Goal: Task Accomplishment & Management: Complete application form

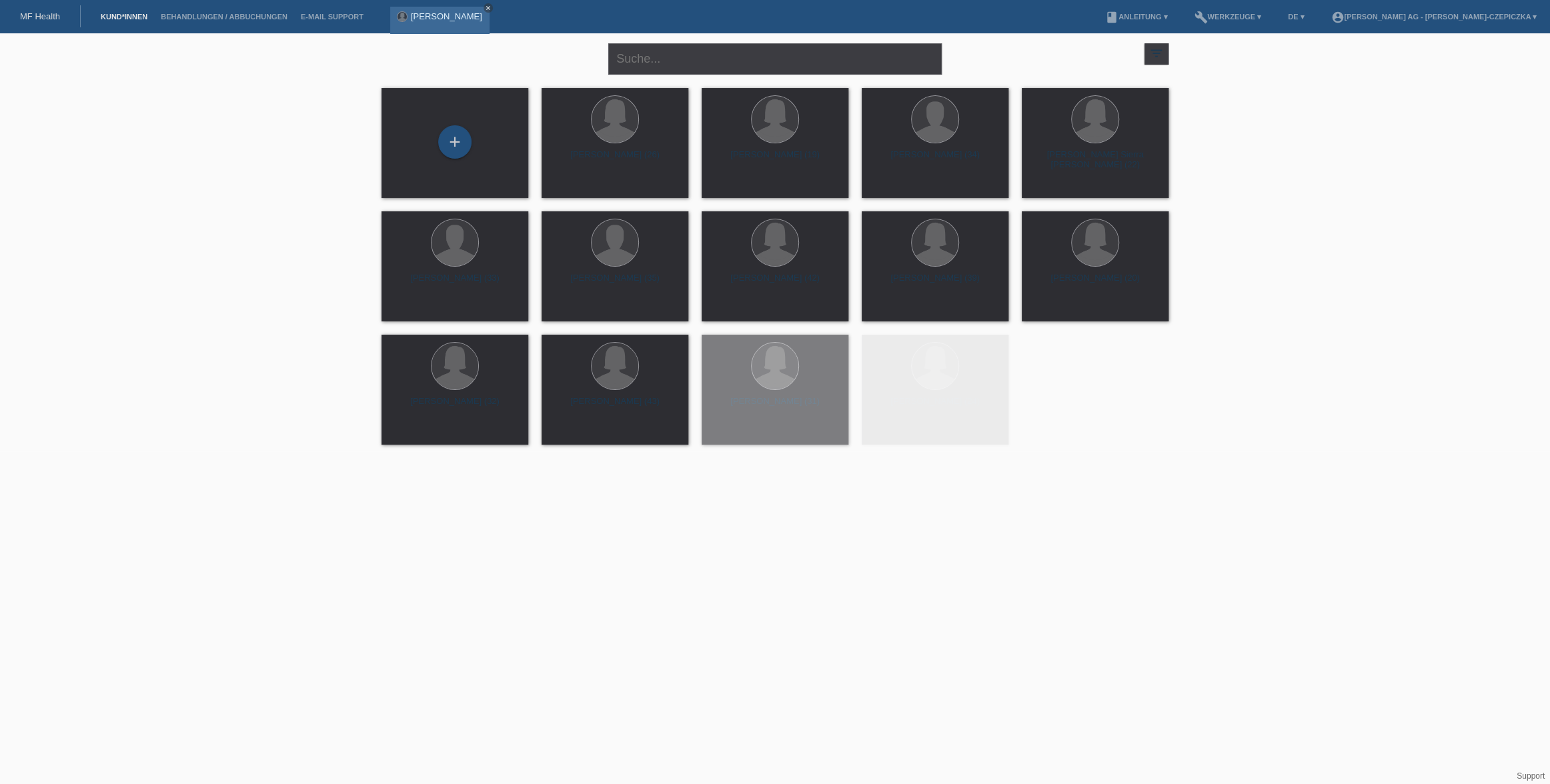
click at [485, 9] on icon "close" at bounding box center [487, 7] width 6 height 6
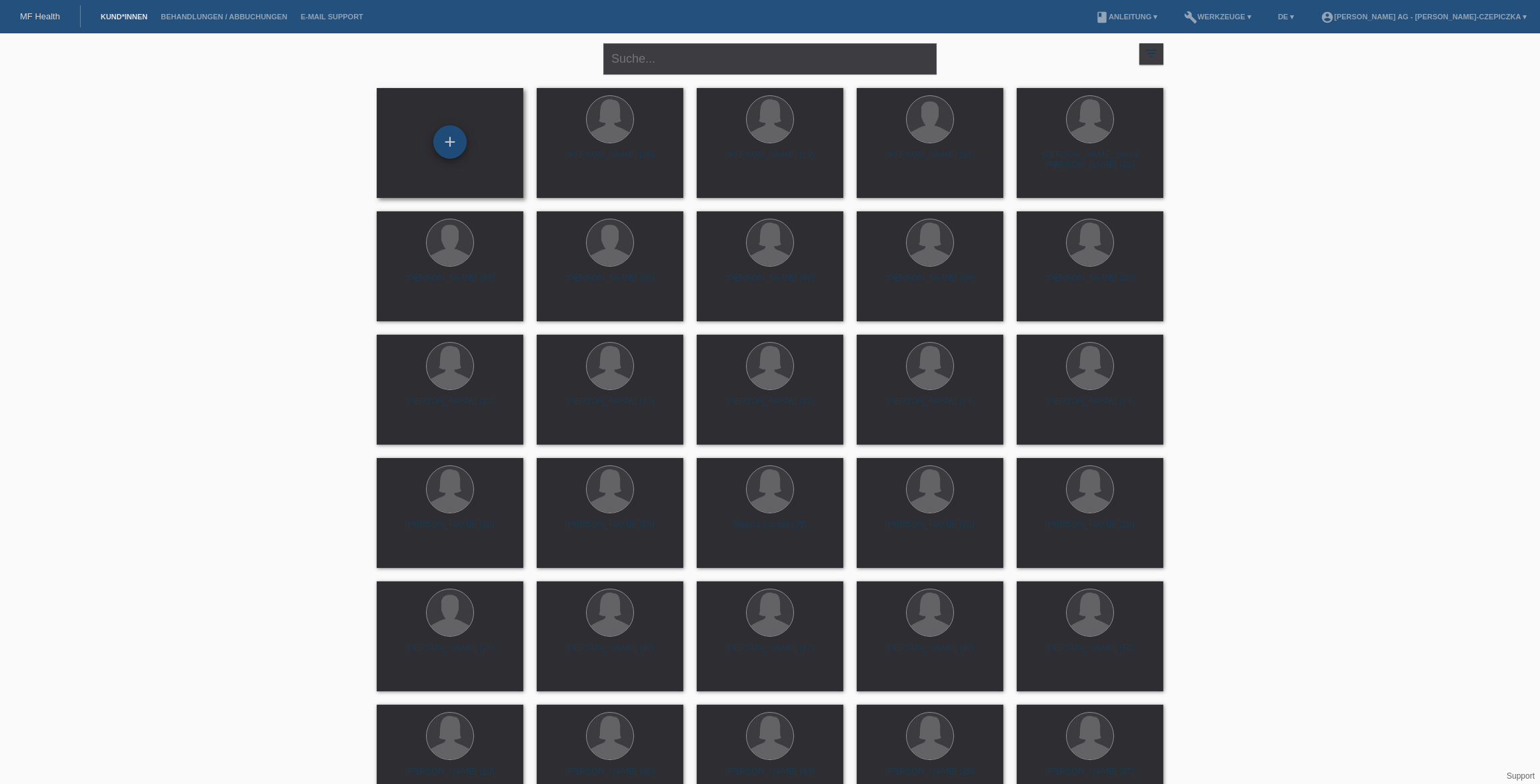
click at [449, 147] on div "+" at bounding box center [449, 142] width 32 height 23
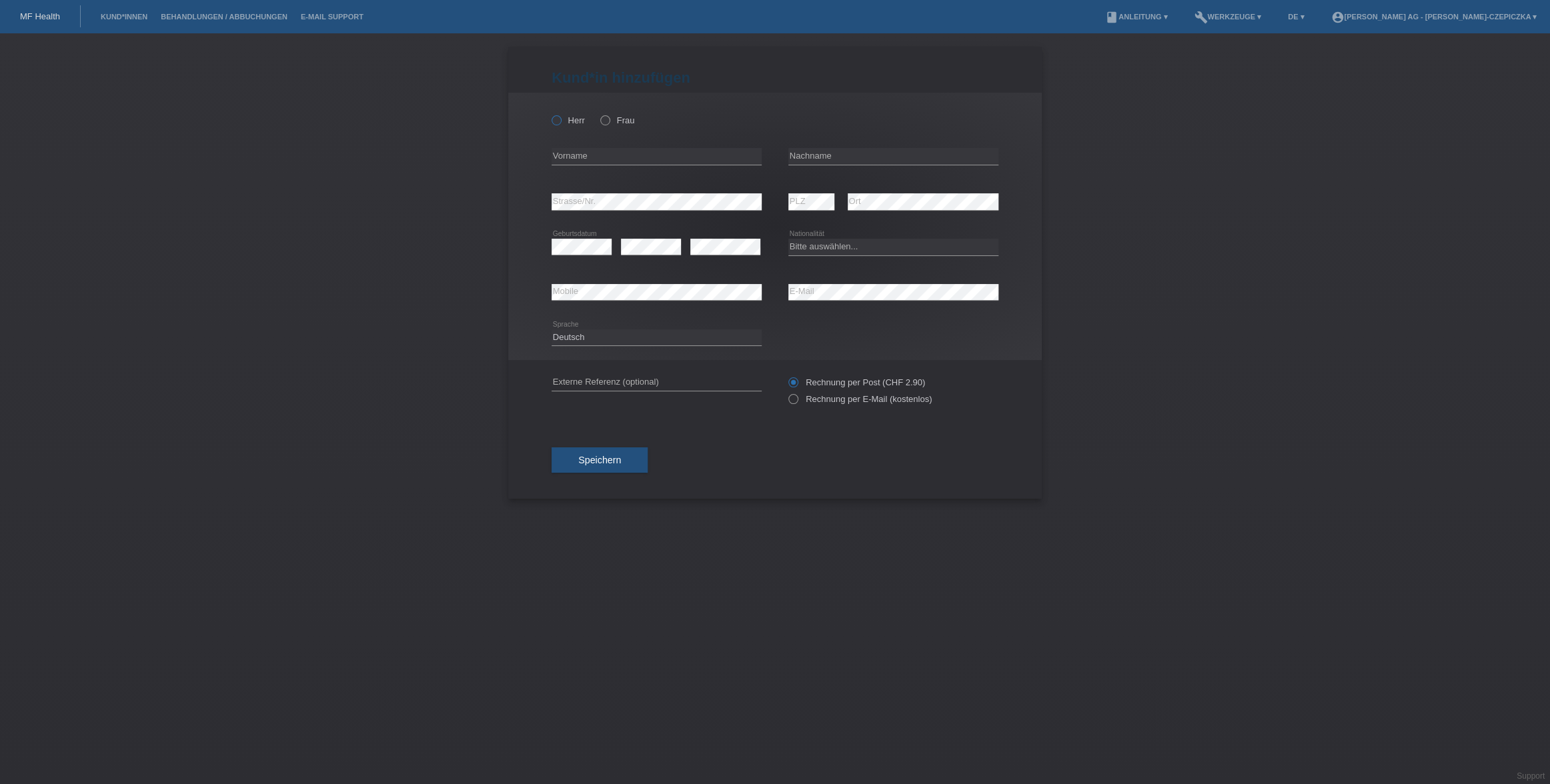
click at [571, 122] on label "Herr" at bounding box center [568, 120] width 34 height 10
click at [560, 122] on input "Herr" at bounding box center [556, 120] width 9 height 9
radio input "true"
click at [577, 158] on input "text" at bounding box center [656, 156] width 210 height 16
type input "[PERSON_NAME]"
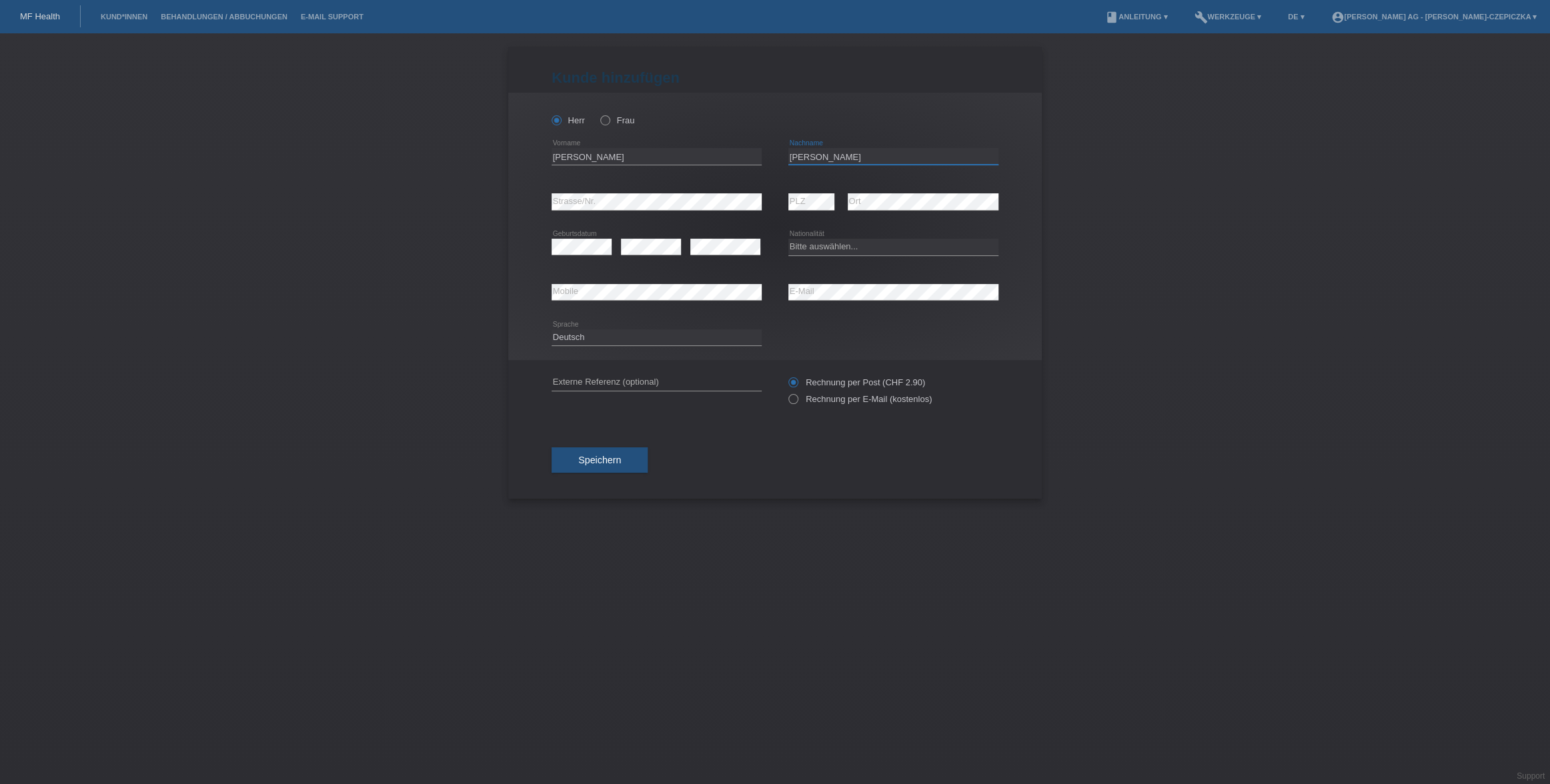
type input "[PERSON_NAME]"
click at [834, 239] on select "Bitte auswählen... Schweiz Deutschland Liechtenstein Österreich ------------ Af…" at bounding box center [893, 247] width 210 height 16
select select "CH"
click at [789, 239] on select "Bitte auswählen... Schweiz Deutschland Liechtenstein Österreich ------------ Af…" at bounding box center [893, 247] width 210 height 16
click at [786, 392] on icon at bounding box center [786, 392] width 0 height 0
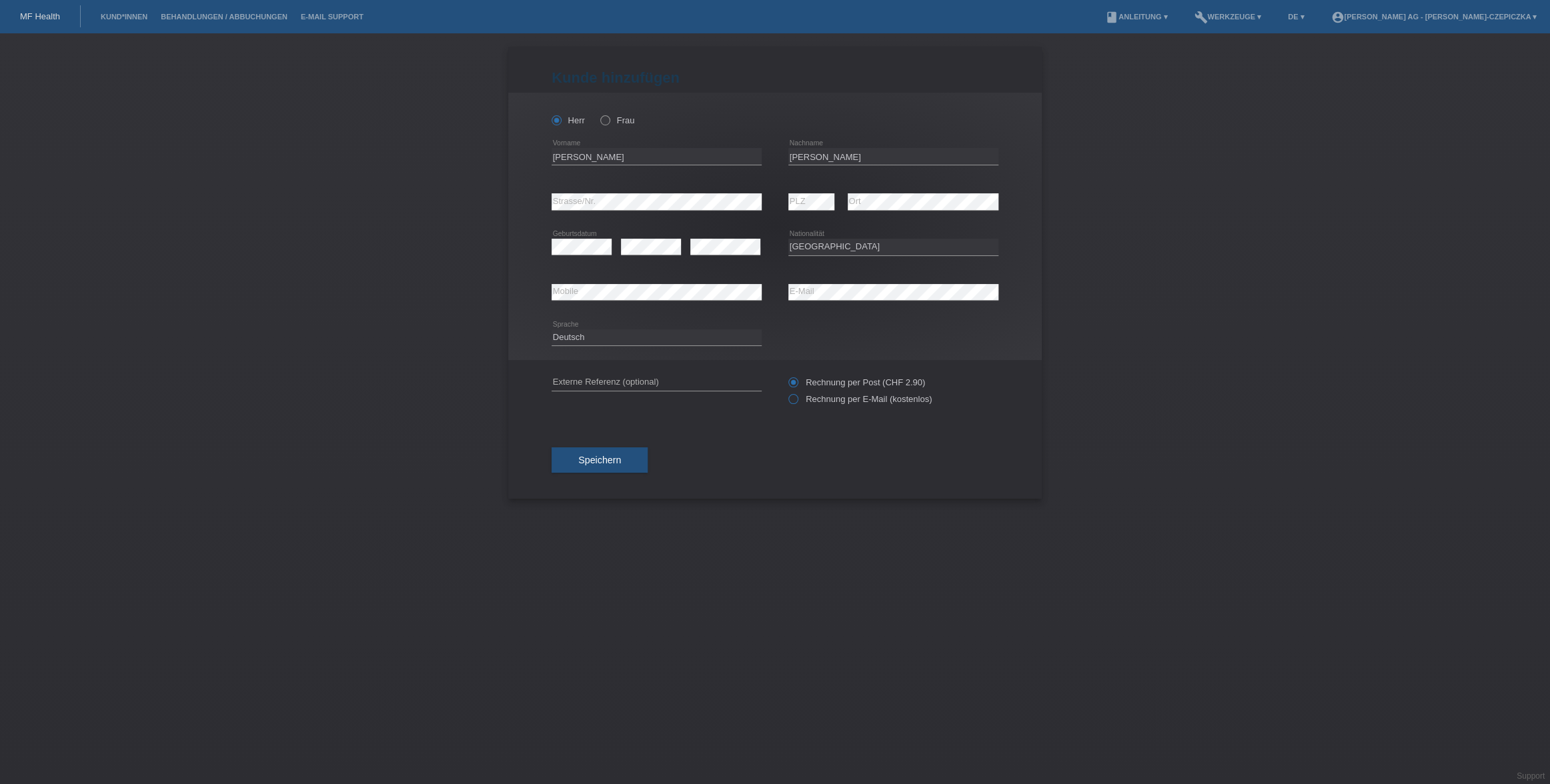
click at [790, 402] on input "Rechnung per E-Mail (kostenlos)" at bounding box center [793, 402] width 9 height 16
radio input "true"
click at [592, 462] on span "Speichern" at bounding box center [599, 460] width 43 height 11
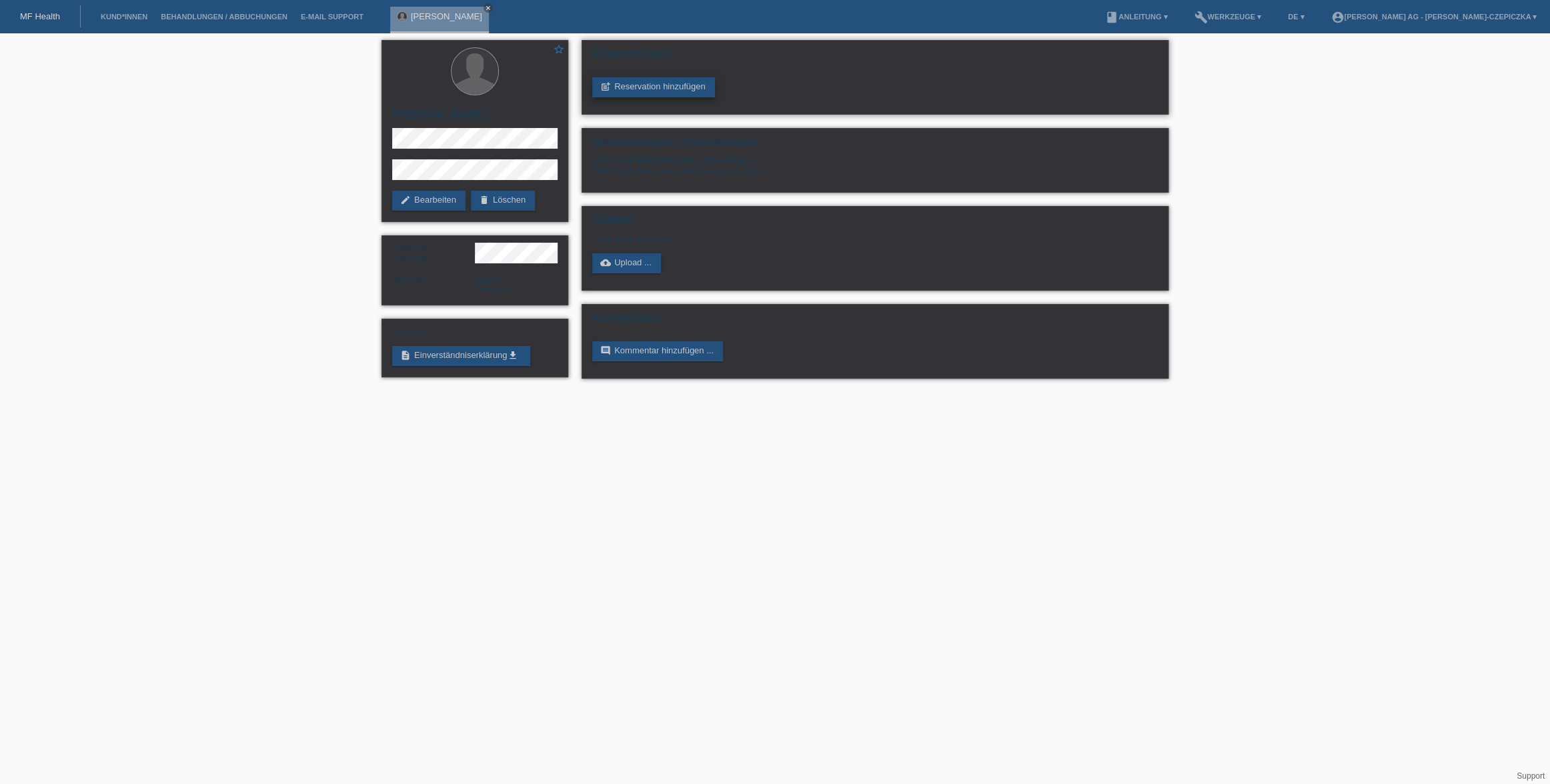
click at [672, 88] on link "post_add Reservation hinzufügen" at bounding box center [652, 87] width 123 height 20
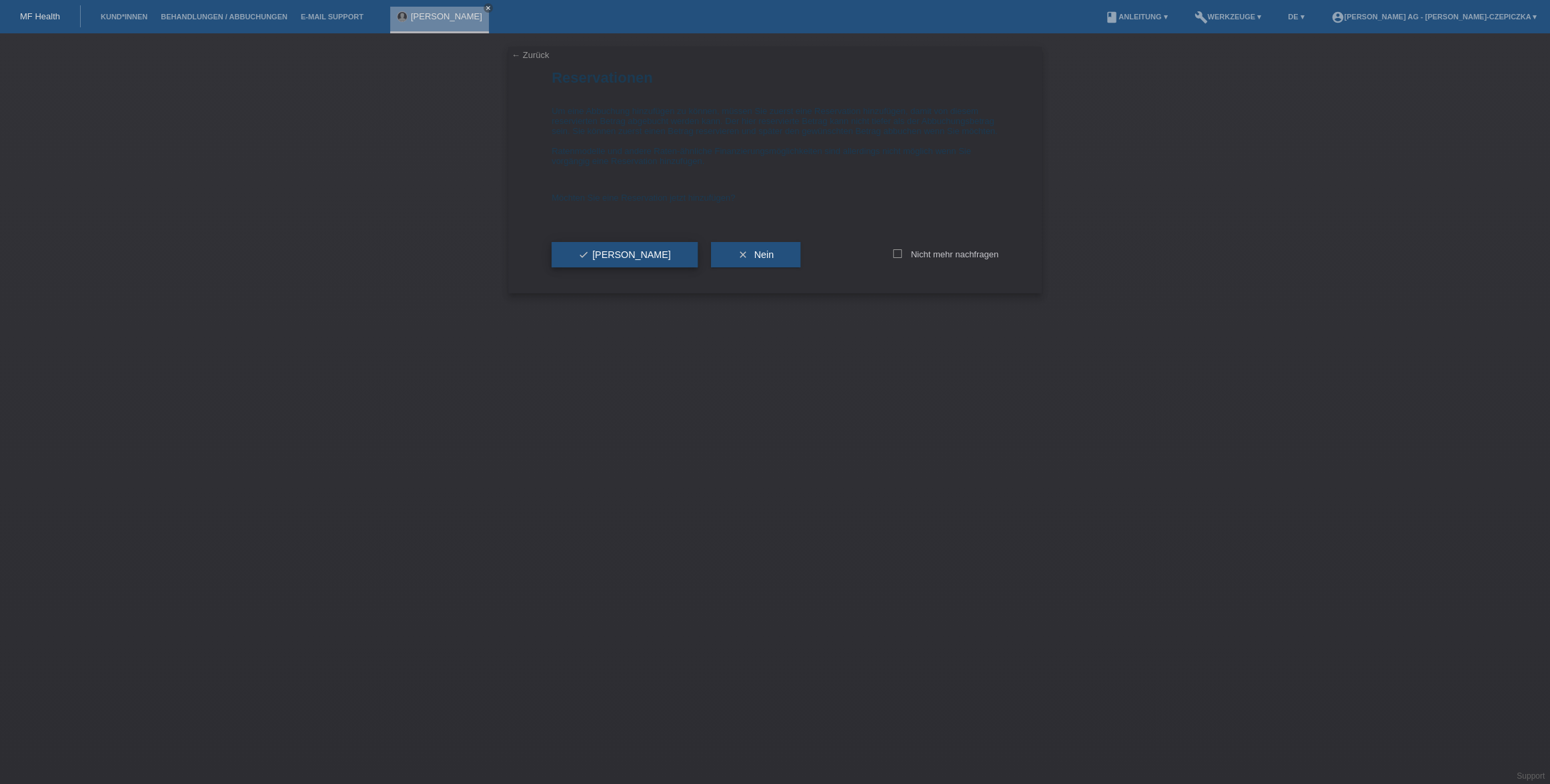
click at [616, 268] on button "check Ja" at bounding box center [624, 255] width 146 height 25
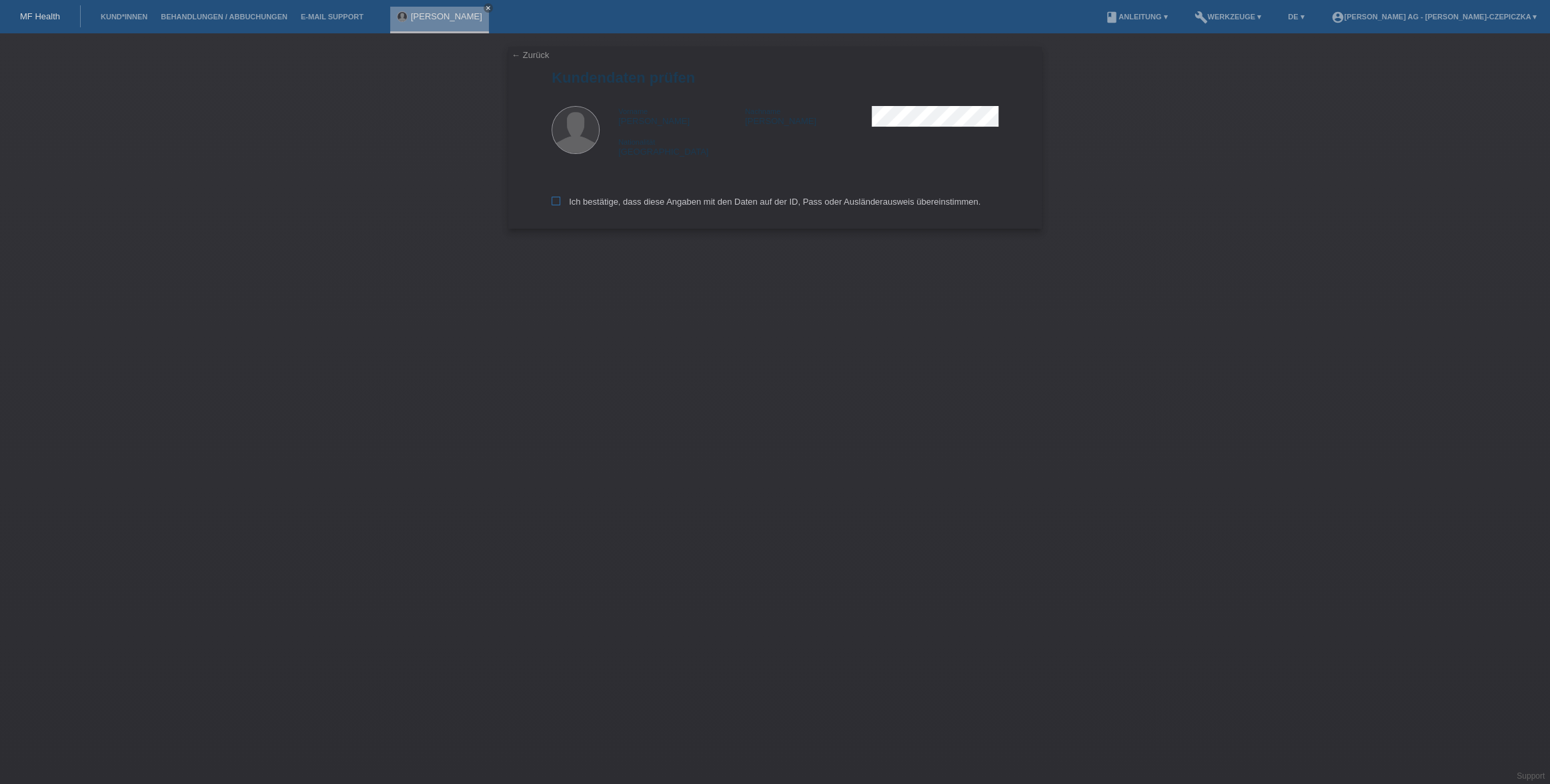
click at [554, 203] on icon at bounding box center [556, 201] width 9 height 9
click at [554, 203] on input "Ich bestätige, dass diese Angaben mit den Daten auf der ID, Pass oder Ausländer…" at bounding box center [556, 201] width 9 height 9
checkbox input "true"
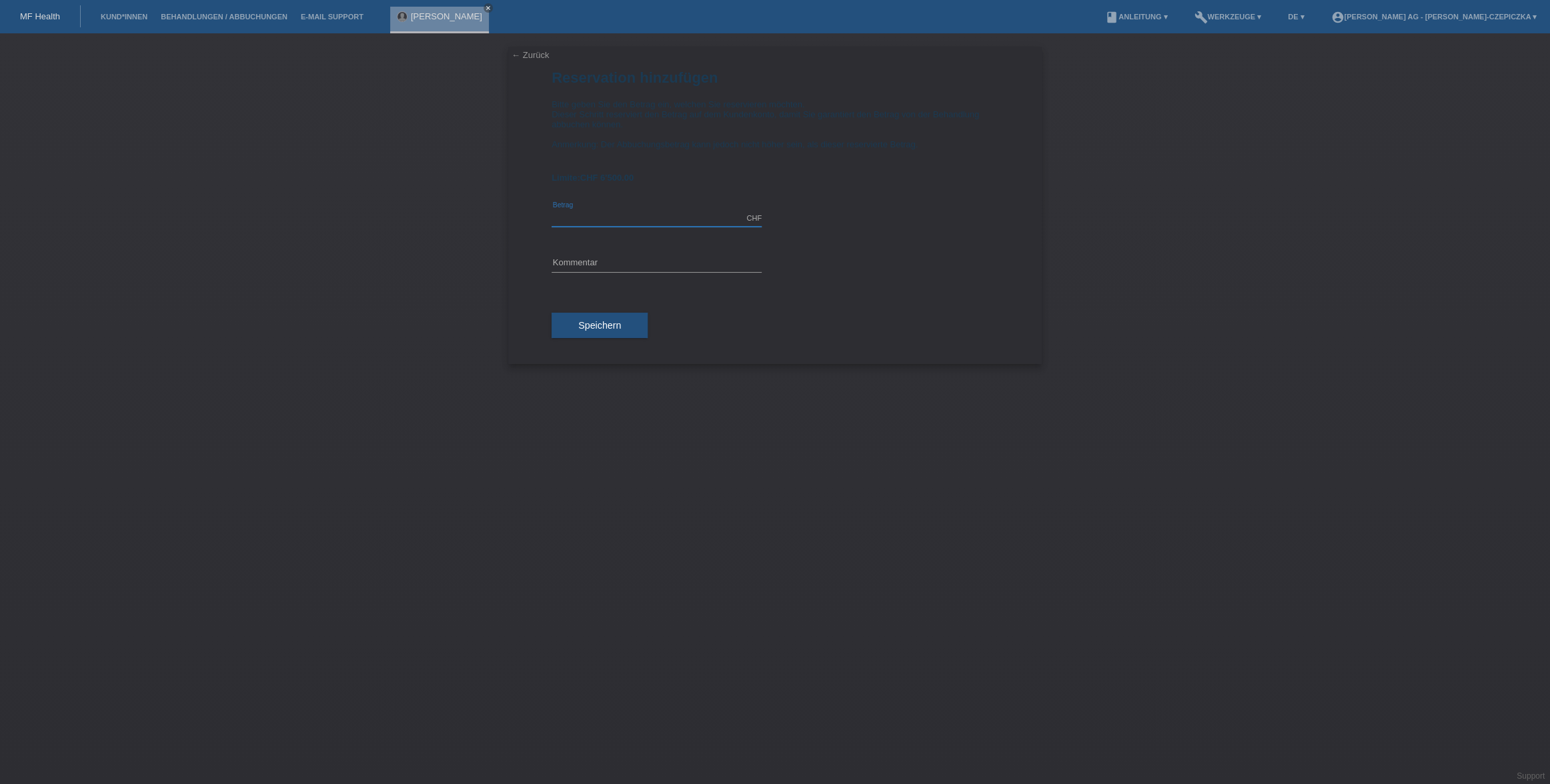
click at [703, 221] on input "text" at bounding box center [656, 218] width 210 height 16
type input "6500.00"
click at [704, 262] on input "text" at bounding box center [656, 263] width 210 height 16
type input "Abdominoplastik"
click at [609, 320] on button "Speichern" at bounding box center [600, 326] width 96 height 25
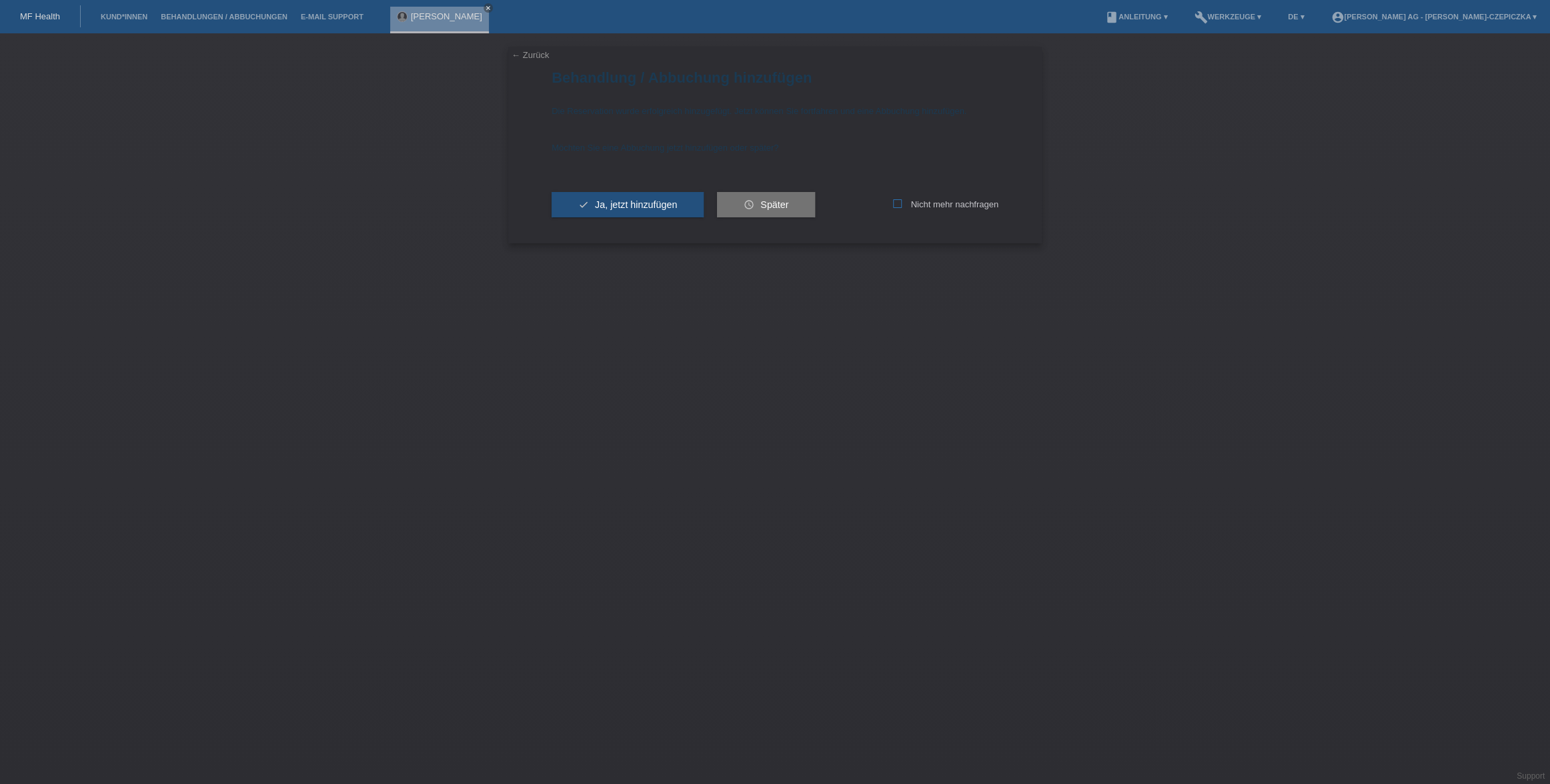
click at [897, 205] on icon at bounding box center [898, 204] width 9 height 9
click at [897, 205] on input "Nicht mehr nachfragen" at bounding box center [898, 204] width 9 height 9
checkbox input "true"
click at [771, 205] on span "Später" at bounding box center [774, 205] width 28 height 11
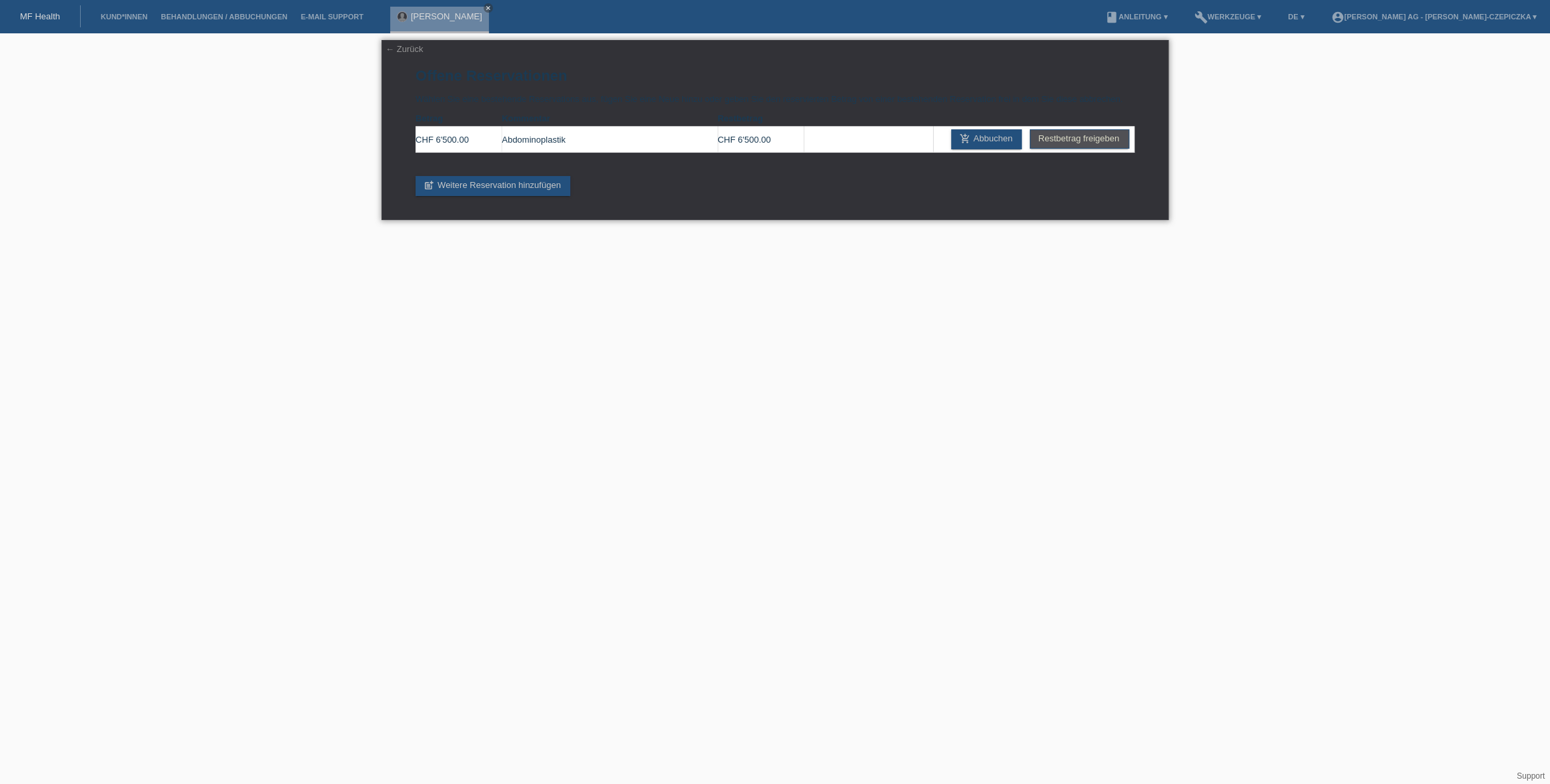
click at [390, 51] on link "← Zurück" at bounding box center [404, 48] width 37 height 10
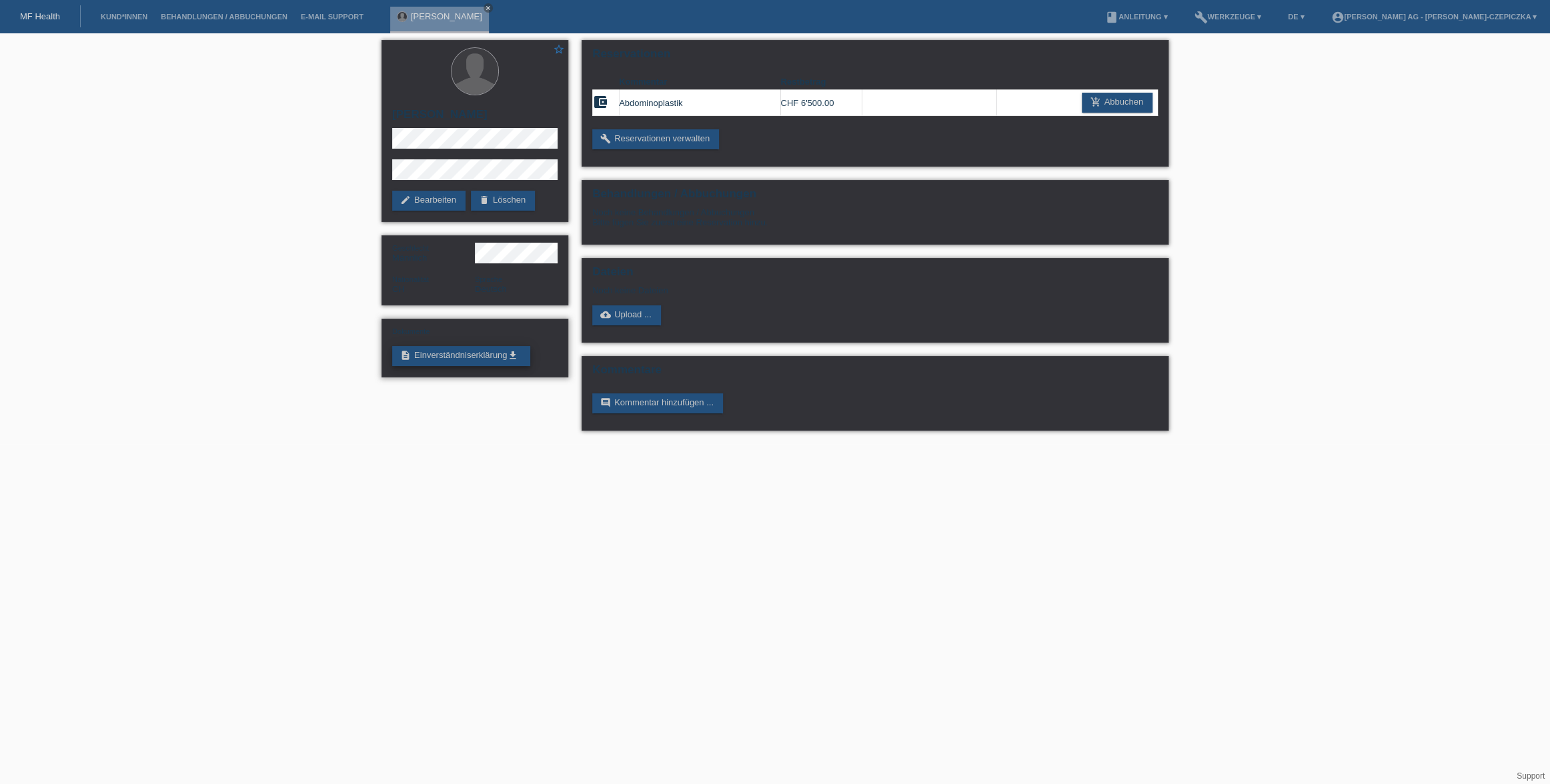
click at [469, 357] on link "description Einverständniserklärung get_app" at bounding box center [461, 356] width 138 height 20
click at [485, 6] on icon "close" at bounding box center [487, 7] width 6 height 6
